Goal: Information Seeking & Learning: Find specific fact

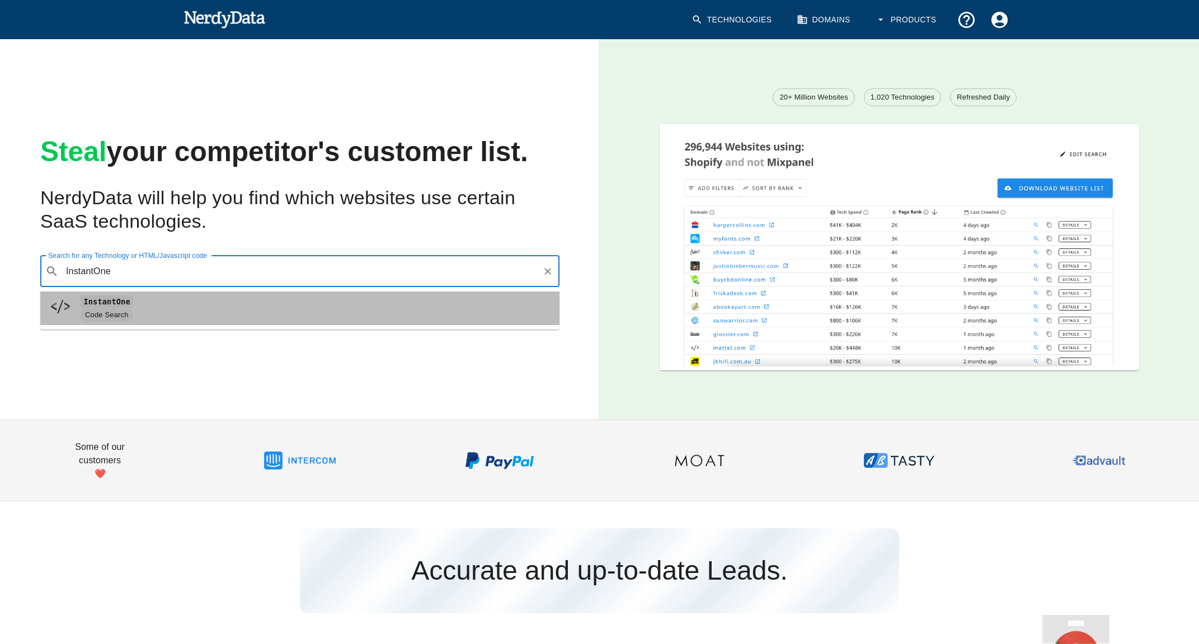
click at [173, 315] on span "Code Search" at bounding box center [316, 314] width 470 height 13
type input "InstantOne"
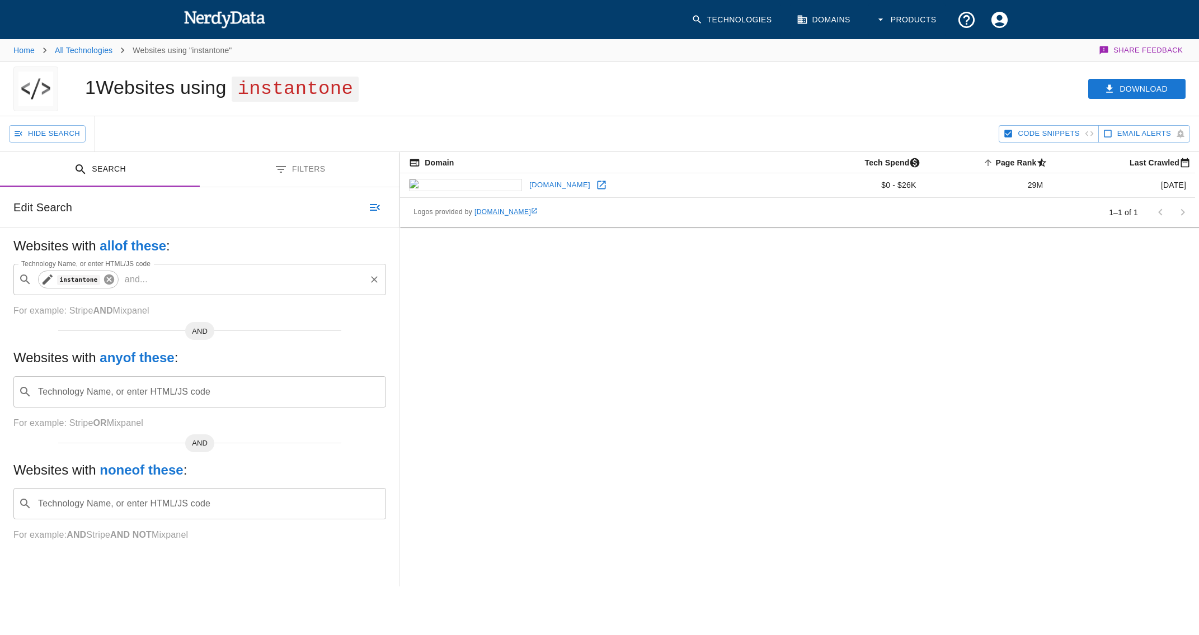
click at [110, 281] on icon at bounding box center [109, 279] width 12 height 12
click at [116, 279] on input "Technology Name, or enter HTML/JS code" at bounding box center [208, 279] width 345 height 21
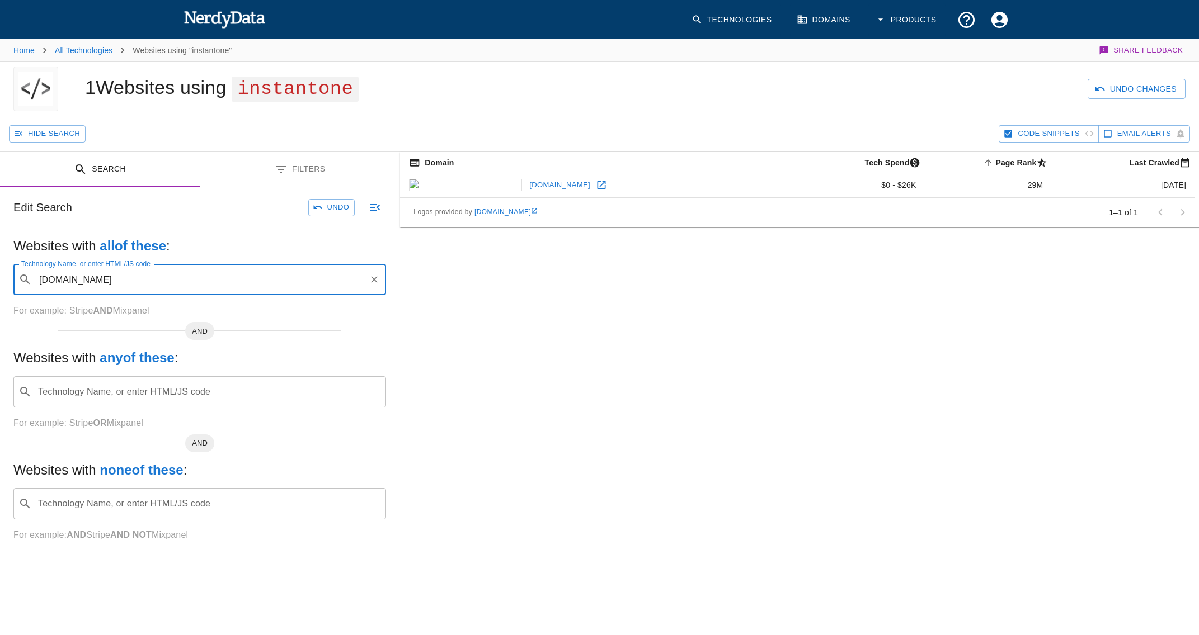
type input "[DOMAIN_NAME]"
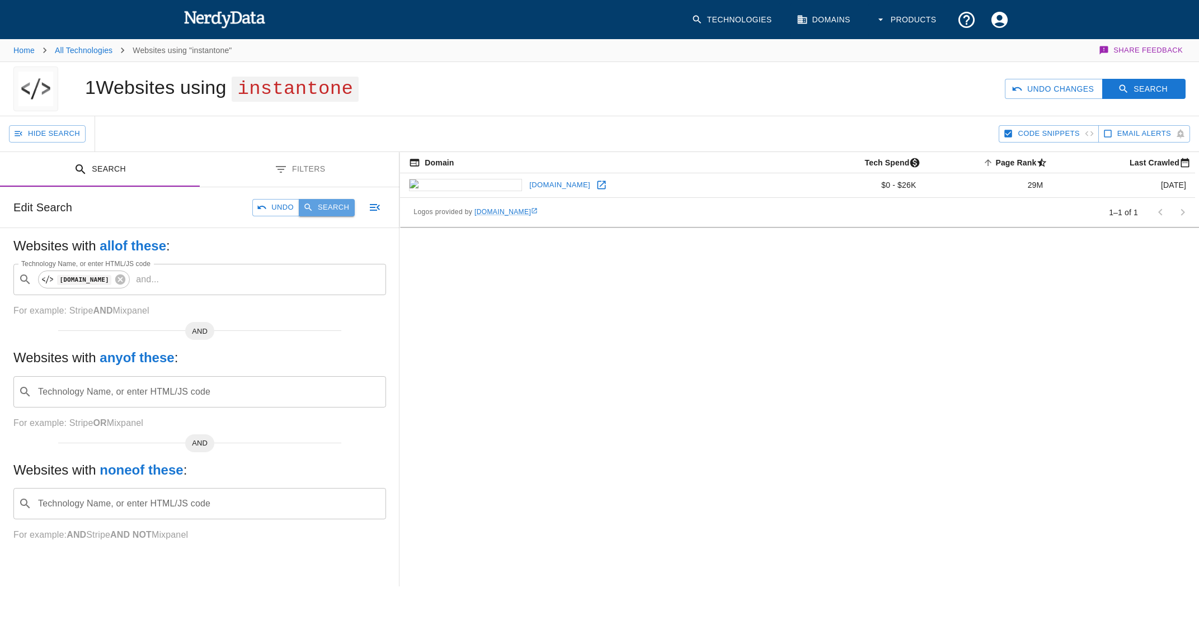
click at [334, 204] on button "Search" at bounding box center [327, 207] width 56 height 17
